Goal: Task Accomplishment & Management: Use online tool/utility

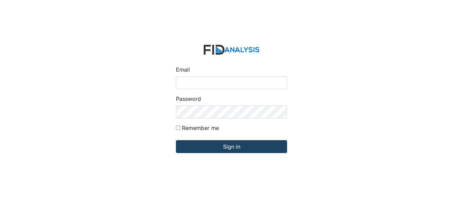
type input "[EMAIL_ADDRESS][DOMAIN_NAME]"
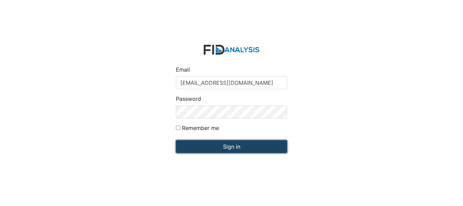
click at [229, 146] on input "Sign in" at bounding box center [231, 146] width 111 height 13
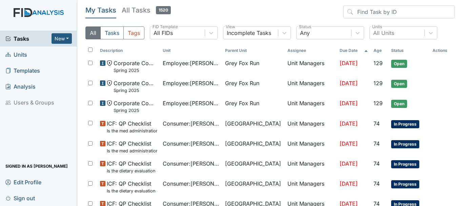
click at [27, 52] on link "Units" at bounding box center [38, 54] width 77 height 16
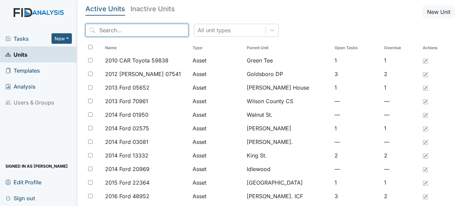
click at [119, 29] on input "search" at bounding box center [136, 30] width 103 height 13
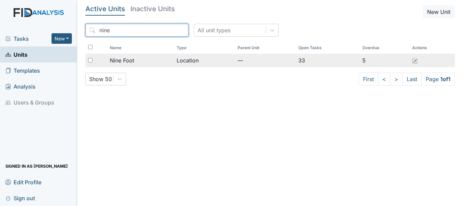
type input "nine"
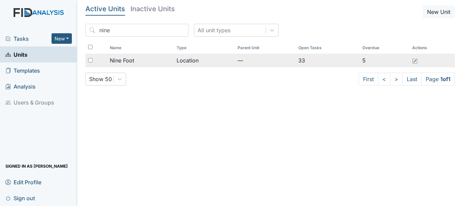
click at [126, 59] on span "Nine Foot" at bounding box center [122, 60] width 24 height 8
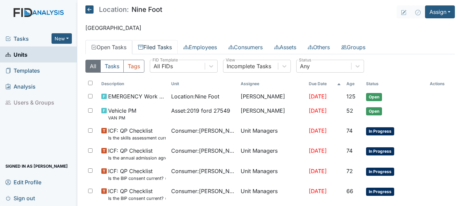
click at [153, 45] on link "Filed Tasks" at bounding box center [154, 47] width 45 height 14
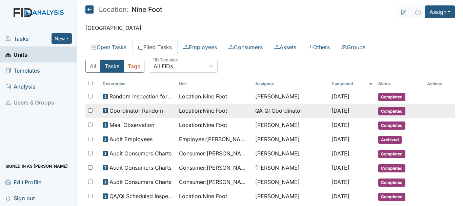
click at [387, 115] on span "Completed" at bounding box center [391, 111] width 27 height 8
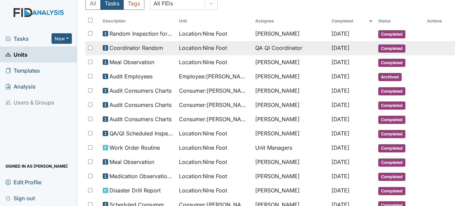
scroll to position [58, 0]
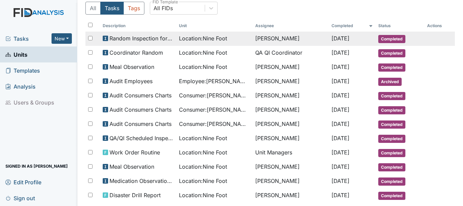
click at [384, 40] on span "Completed" at bounding box center [391, 39] width 27 height 8
click at [398, 39] on span "Completed" at bounding box center [391, 39] width 27 height 8
click at [382, 40] on span "Completed" at bounding box center [391, 39] width 27 height 8
click at [389, 40] on span "Completed" at bounding box center [391, 39] width 27 height 8
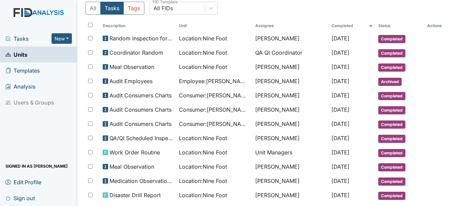
click at [31, 54] on link "Units" at bounding box center [38, 54] width 77 height 16
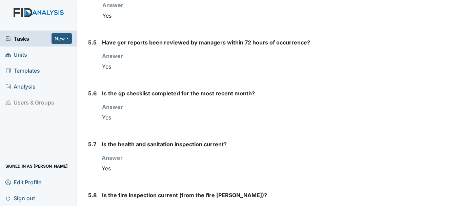
scroll to position [2924, 0]
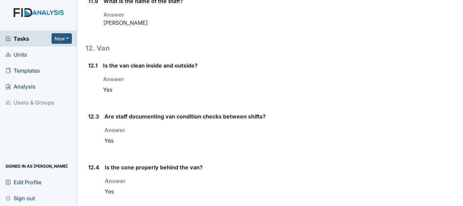
scroll to position [6652, 0]
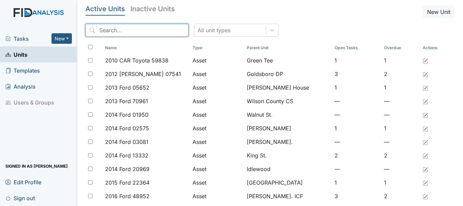
click at [110, 31] on input "search" at bounding box center [136, 30] width 103 height 13
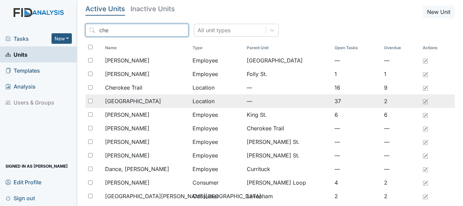
type input "che"
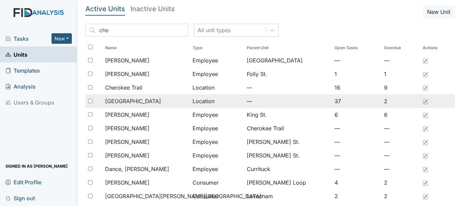
click at [145, 102] on div "[GEOGRAPHIC_DATA]" at bounding box center [146, 101] width 82 height 8
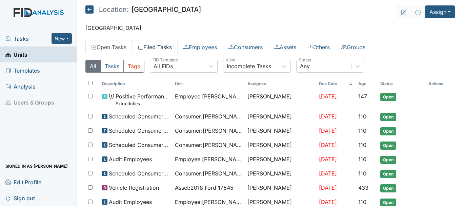
click at [160, 47] on link "Filed Tasks" at bounding box center [154, 47] width 45 height 14
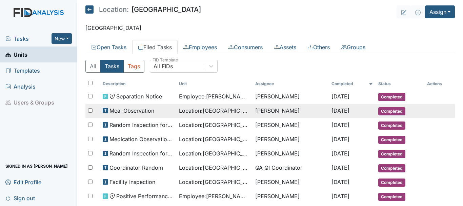
click at [381, 110] on span "Completed" at bounding box center [391, 111] width 27 height 8
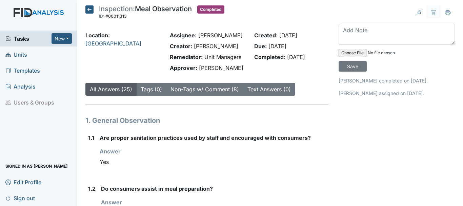
click at [90, 8] on icon at bounding box center [89, 9] width 8 height 8
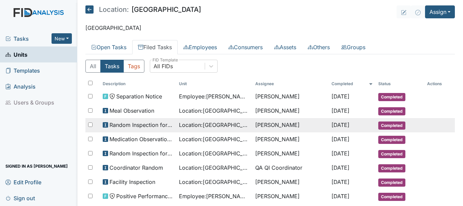
click at [389, 126] on span "Completed" at bounding box center [391, 125] width 27 height 8
click at [385, 125] on span "Completed" at bounding box center [391, 125] width 27 height 8
click at [381, 126] on span "Completed" at bounding box center [391, 125] width 27 height 8
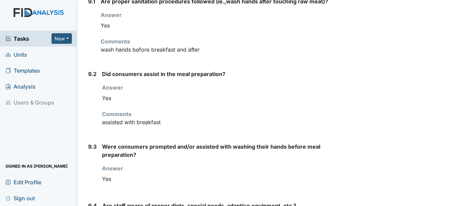
scroll to position [2848, 0]
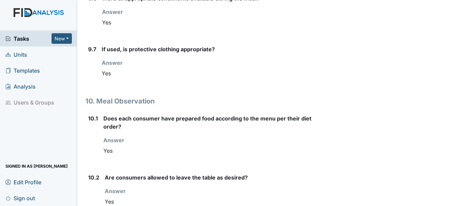
click at [223, 190] on div "Are consumers allowed to leave the table as desired? Answer You must select one…" at bounding box center [216, 193] width 223 height 40
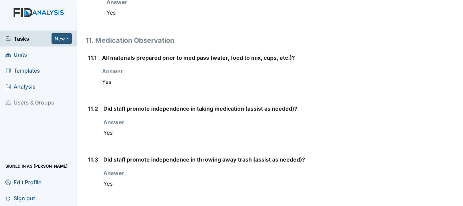
scroll to position [4160, 0]
click at [219, 163] on label "Did staff promote independence in throwing away trash (assist as needed)?" at bounding box center [203, 159] width 201 height 8
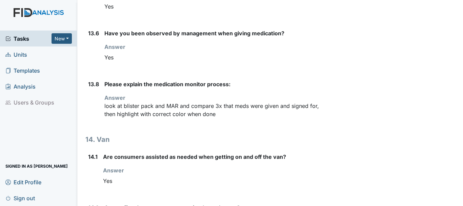
scroll to position [6737, 0]
